Goal: Navigation & Orientation: Find specific page/section

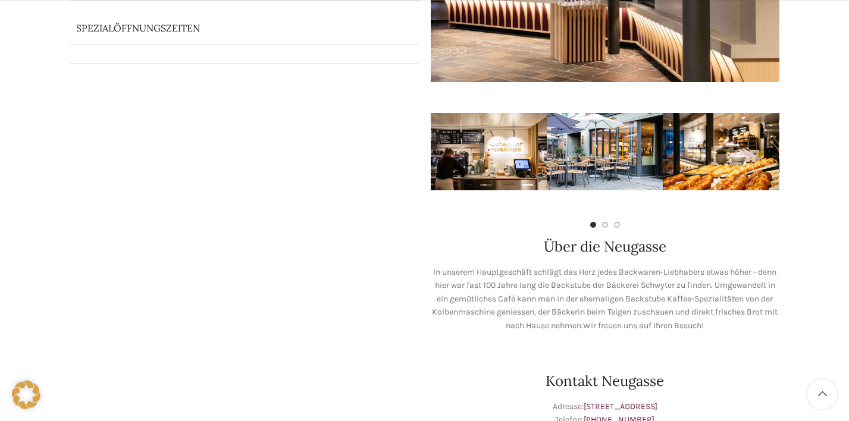
scroll to position [290, 0]
click at [730, 134] on img "3 / 7" at bounding box center [721, 150] width 116 height 77
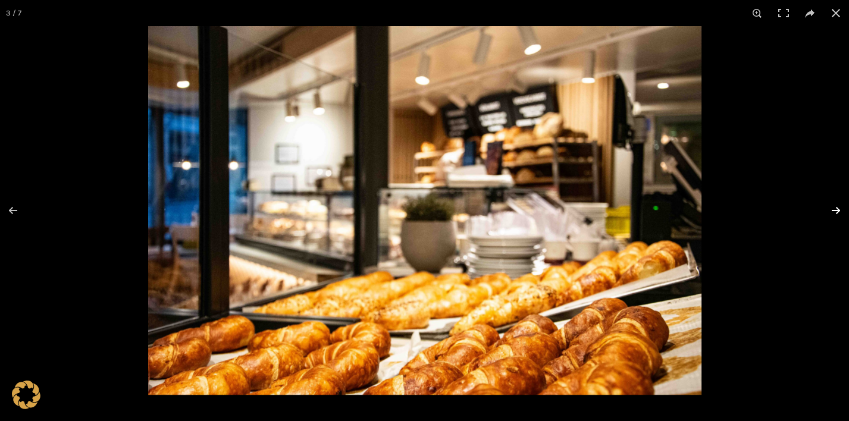
click at [839, 213] on button at bounding box center [828, 210] width 42 height 59
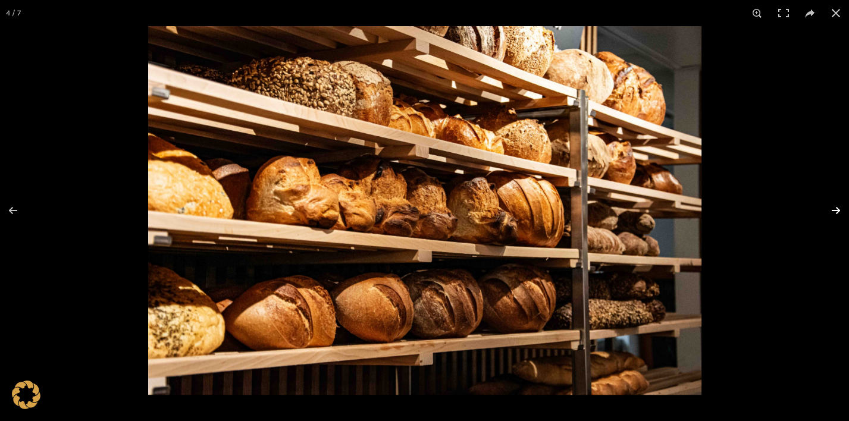
click at [839, 213] on button at bounding box center [828, 210] width 42 height 59
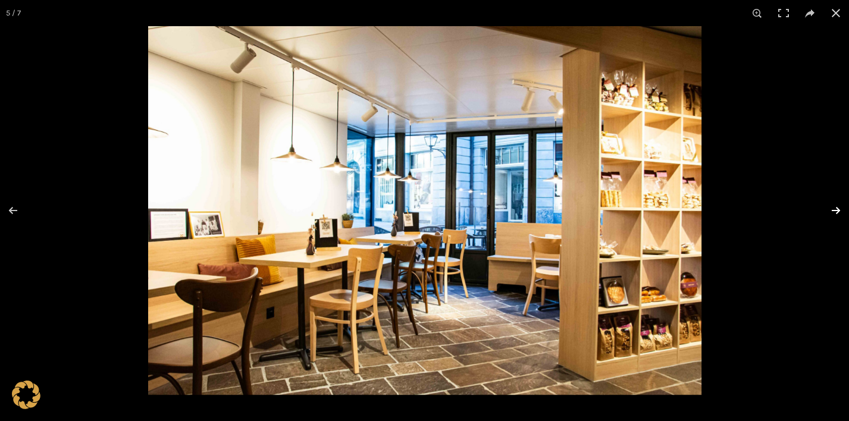
click at [839, 212] on button at bounding box center [828, 210] width 42 height 59
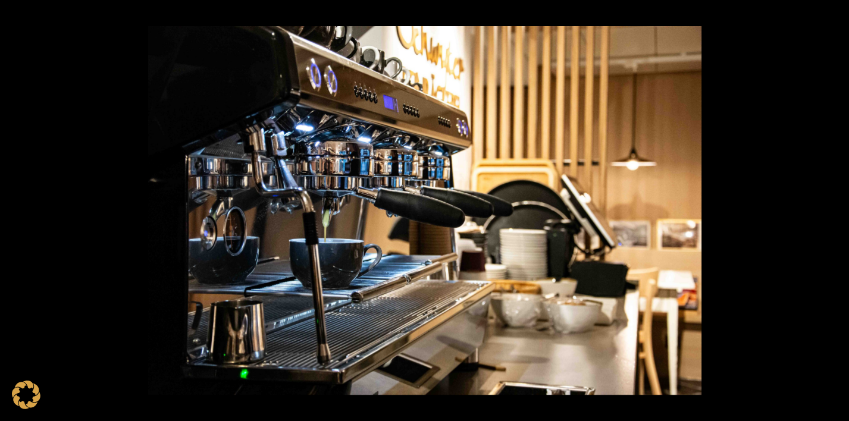
click at [839, 212] on button at bounding box center [828, 210] width 42 height 59
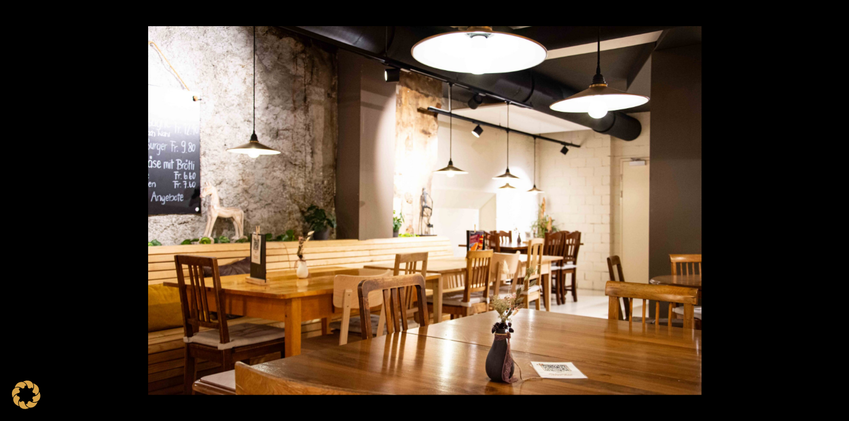
click at [839, 212] on button at bounding box center [828, 210] width 42 height 59
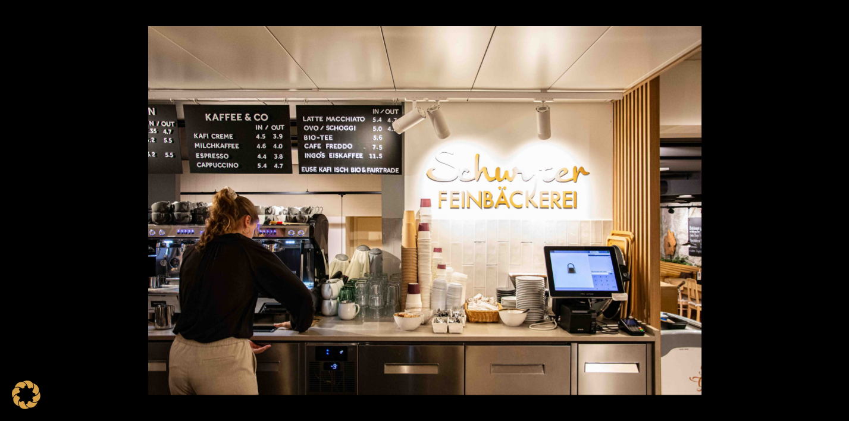
click at [839, 212] on button at bounding box center [828, 210] width 42 height 59
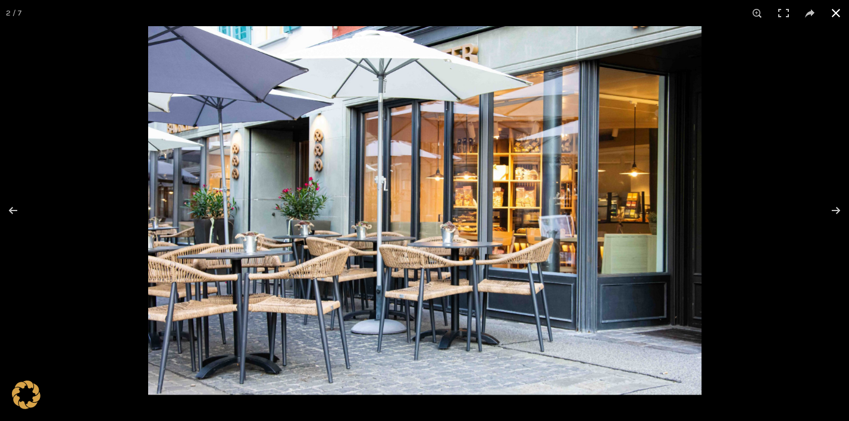
click at [834, 15] on button at bounding box center [836, 13] width 26 height 26
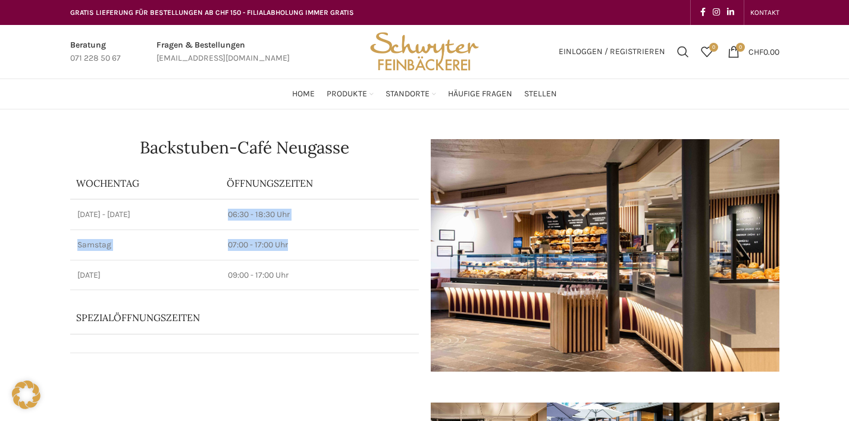
scroll to position [0, 0]
click at [266, 244] on p "07:00 - 17:00 Uhr" at bounding box center [319, 245] width 183 height 12
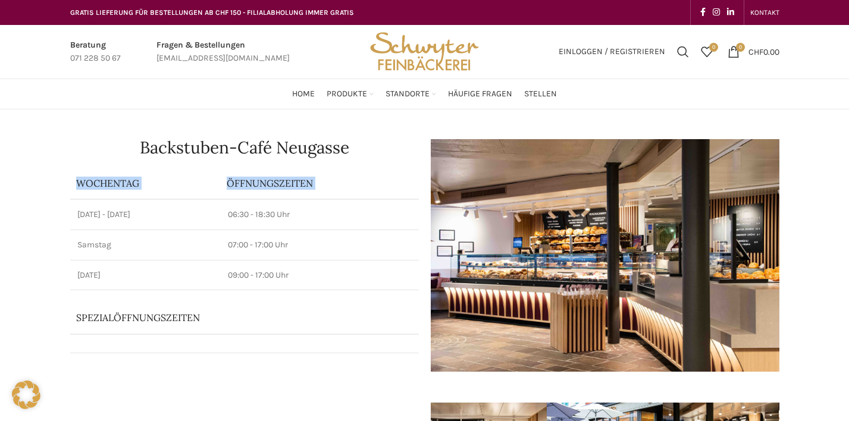
drag, startPoint x: 222, startPoint y: 203, endPoint x: 295, endPoint y: 293, distance: 115.8
click at [295, 293] on div "Backstuben-Café Neugasse Wochentag ÖFFNUNGSZEITEN Montag - Freitag 06:30 - 18:3…" at bounding box center [244, 328] width 360 height 390
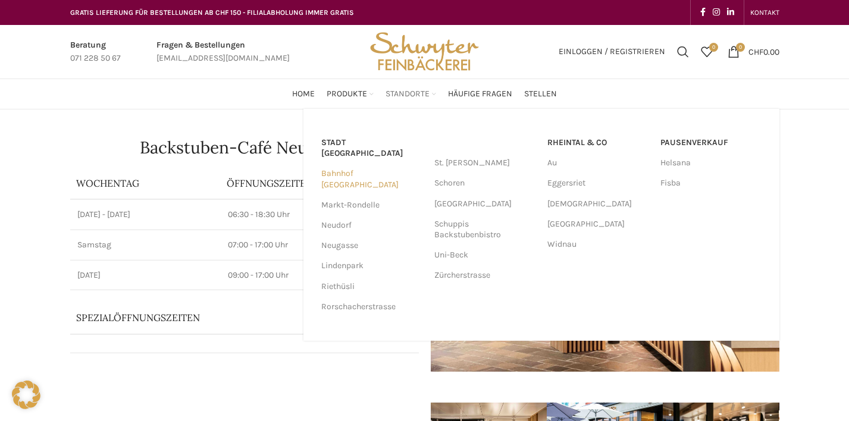
click at [371, 168] on link "Bahnhof [GEOGRAPHIC_DATA]" at bounding box center [371, 179] width 101 height 31
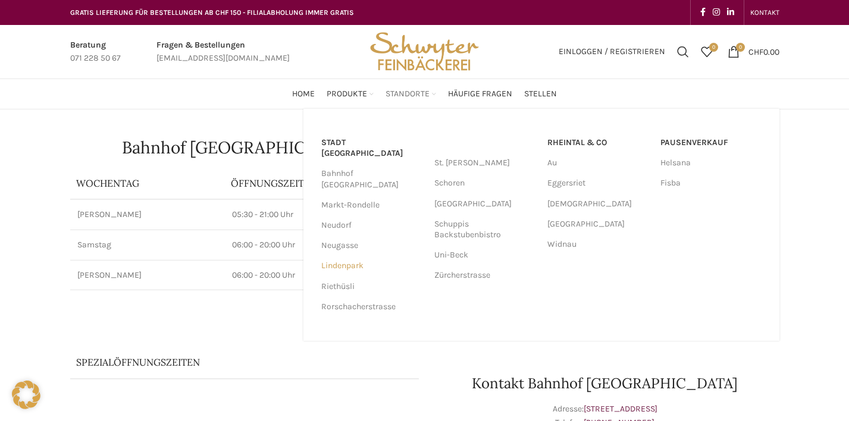
click at [351, 256] on link "Lindenpark" at bounding box center [371, 266] width 101 height 20
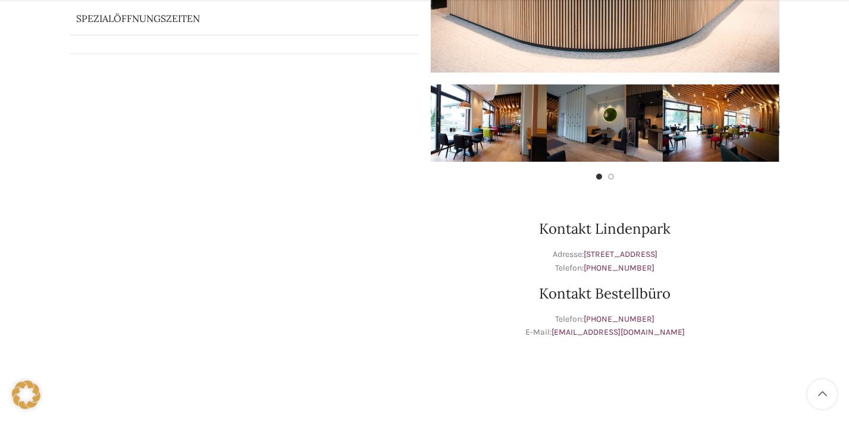
scroll to position [302, 0]
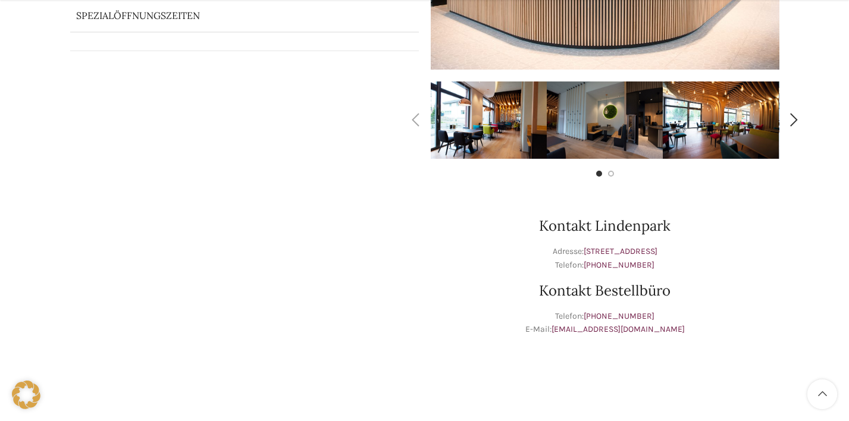
click at [583, 168] on div at bounding box center [605, 168] width 349 height 0
click at [598, 133] on img "2 / 4" at bounding box center [605, 119] width 116 height 77
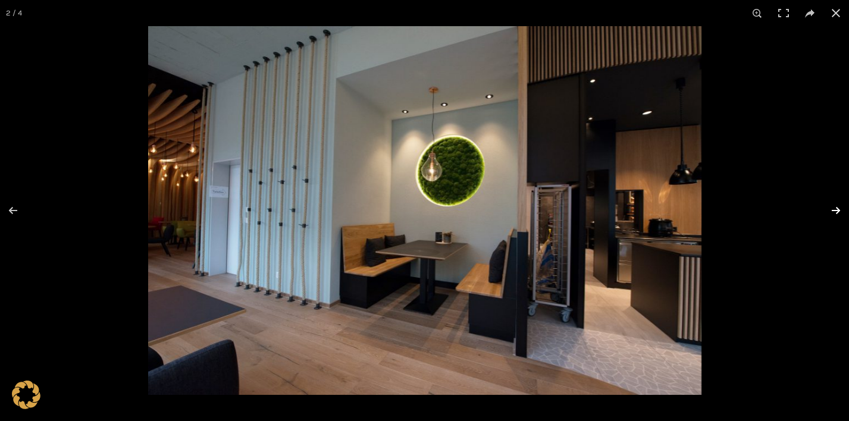
click at [830, 211] on button at bounding box center [828, 210] width 42 height 59
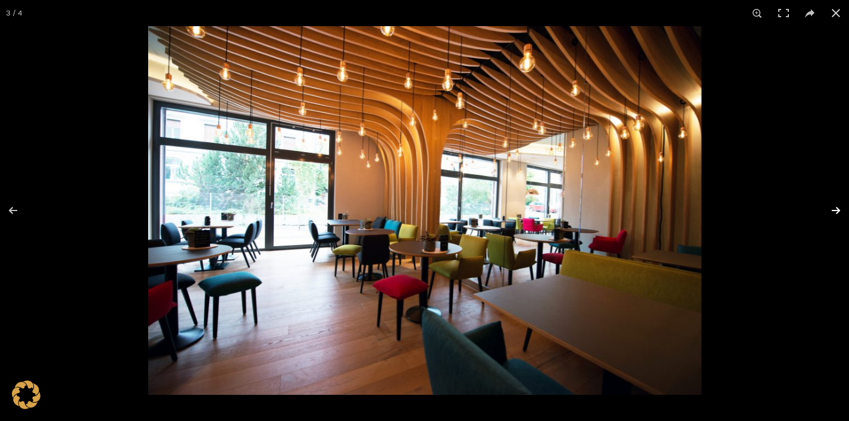
click at [830, 211] on button at bounding box center [828, 210] width 42 height 59
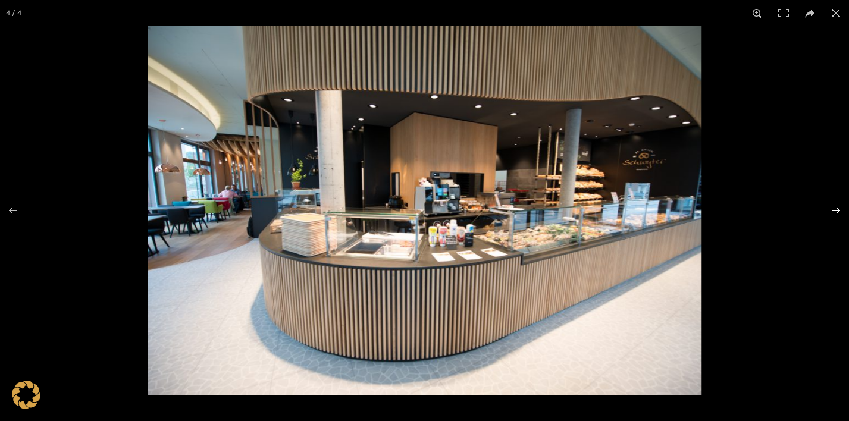
click at [830, 211] on button at bounding box center [828, 210] width 42 height 59
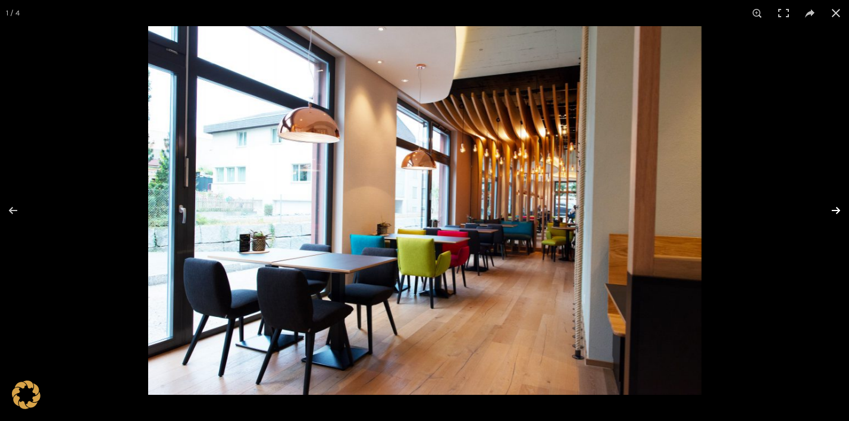
click at [830, 211] on button at bounding box center [828, 210] width 42 height 59
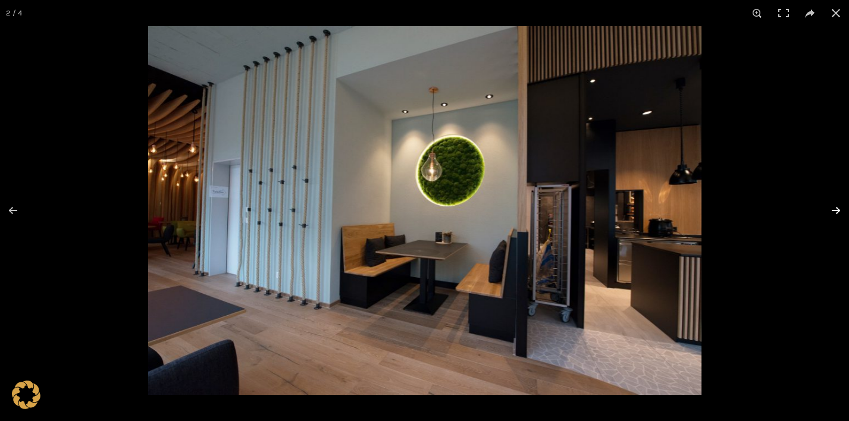
click at [830, 211] on button at bounding box center [828, 210] width 42 height 59
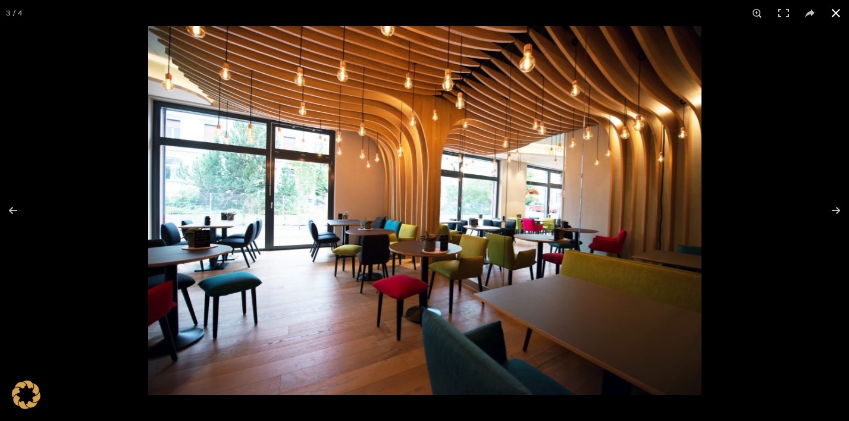
click at [836, 14] on button at bounding box center [836, 13] width 26 height 26
